Goal: Navigation & Orientation: Go to known website

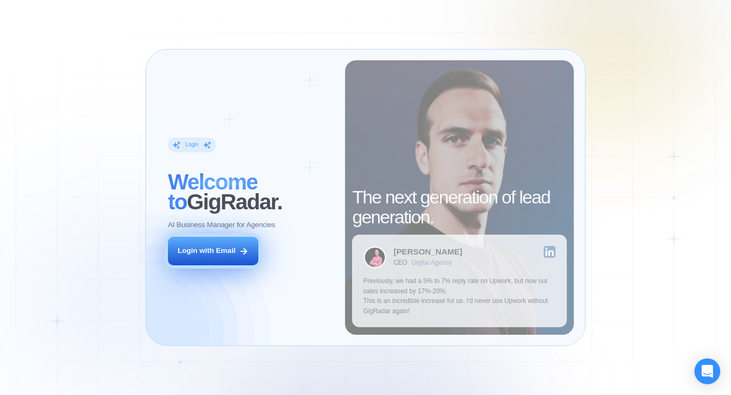
click at [229, 241] on button "Login with Email" at bounding box center [213, 251] width 90 height 29
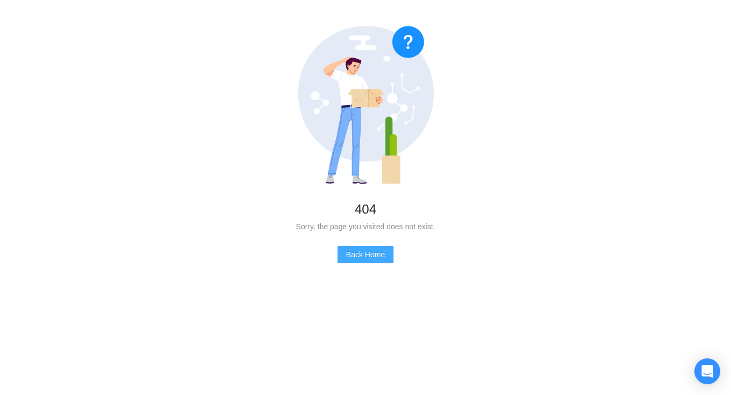
click at [352, 256] on span "Back Home" at bounding box center [365, 255] width 39 height 12
